Goal: Task Accomplishment & Management: Use online tool/utility

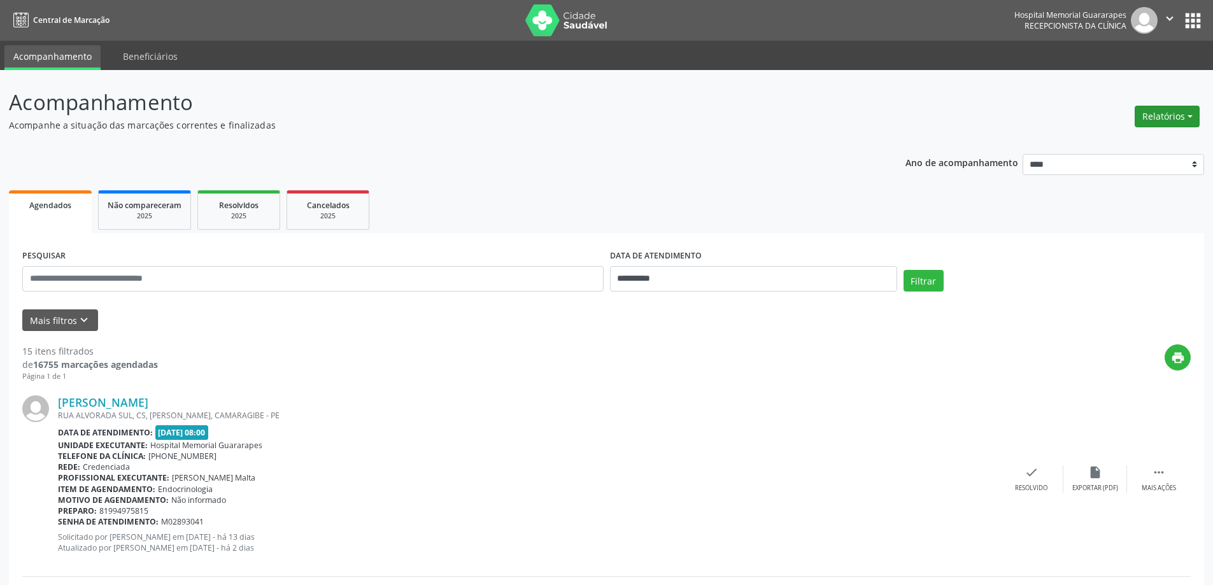
click at [1163, 120] on button "Relatórios" at bounding box center [1167, 117] width 65 height 22
click at [1145, 148] on link "Agendamentos" at bounding box center [1131, 144] width 137 height 18
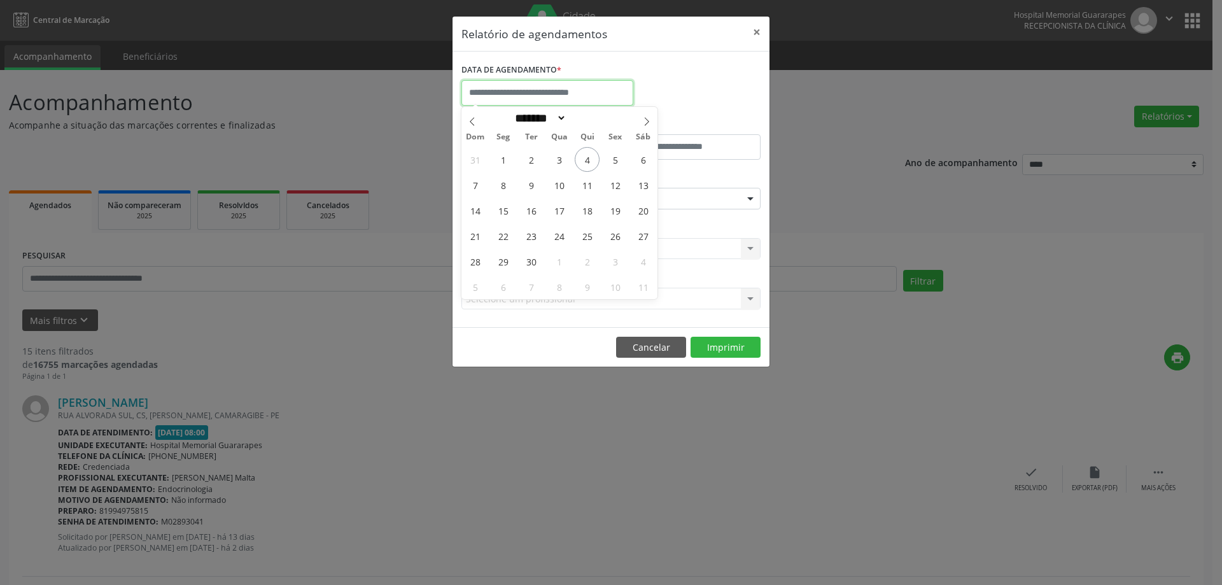
click at [614, 100] on input "text" at bounding box center [548, 92] width 172 height 25
click at [587, 208] on span "18" at bounding box center [587, 210] width 25 height 25
type input "**********"
click at [590, 209] on span "18" at bounding box center [587, 210] width 25 height 25
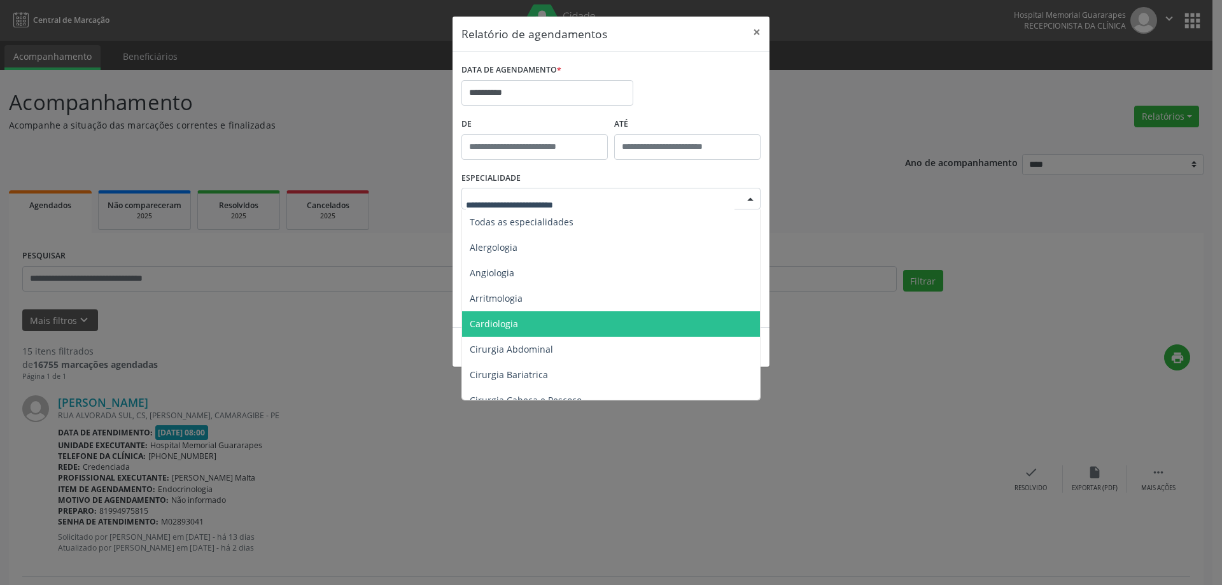
click at [534, 323] on span "Cardiologia" at bounding box center [612, 323] width 300 height 25
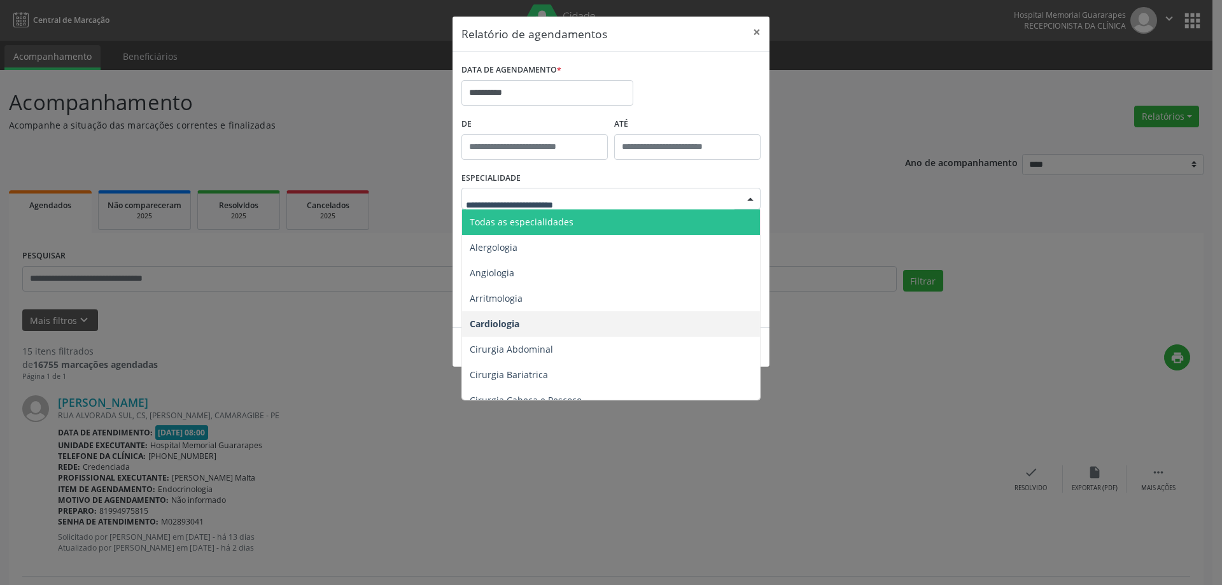
click at [528, 222] on span "Todas as especialidades" at bounding box center [522, 222] width 104 height 12
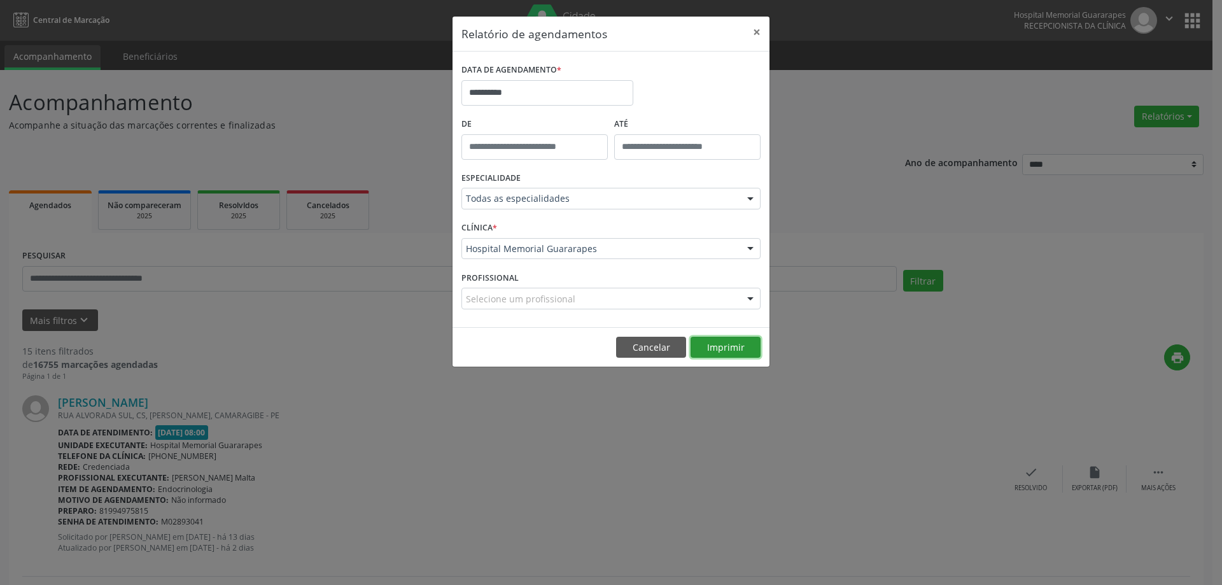
click at [723, 346] on button "Imprimir" at bounding box center [726, 348] width 70 height 22
click at [658, 334] on footer "Cancelar Imprimir" at bounding box center [611, 347] width 317 height 40
click at [662, 348] on button "Cancelar" at bounding box center [651, 348] width 70 height 22
